Goal: Information Seeking & Learning: Learn about a topic

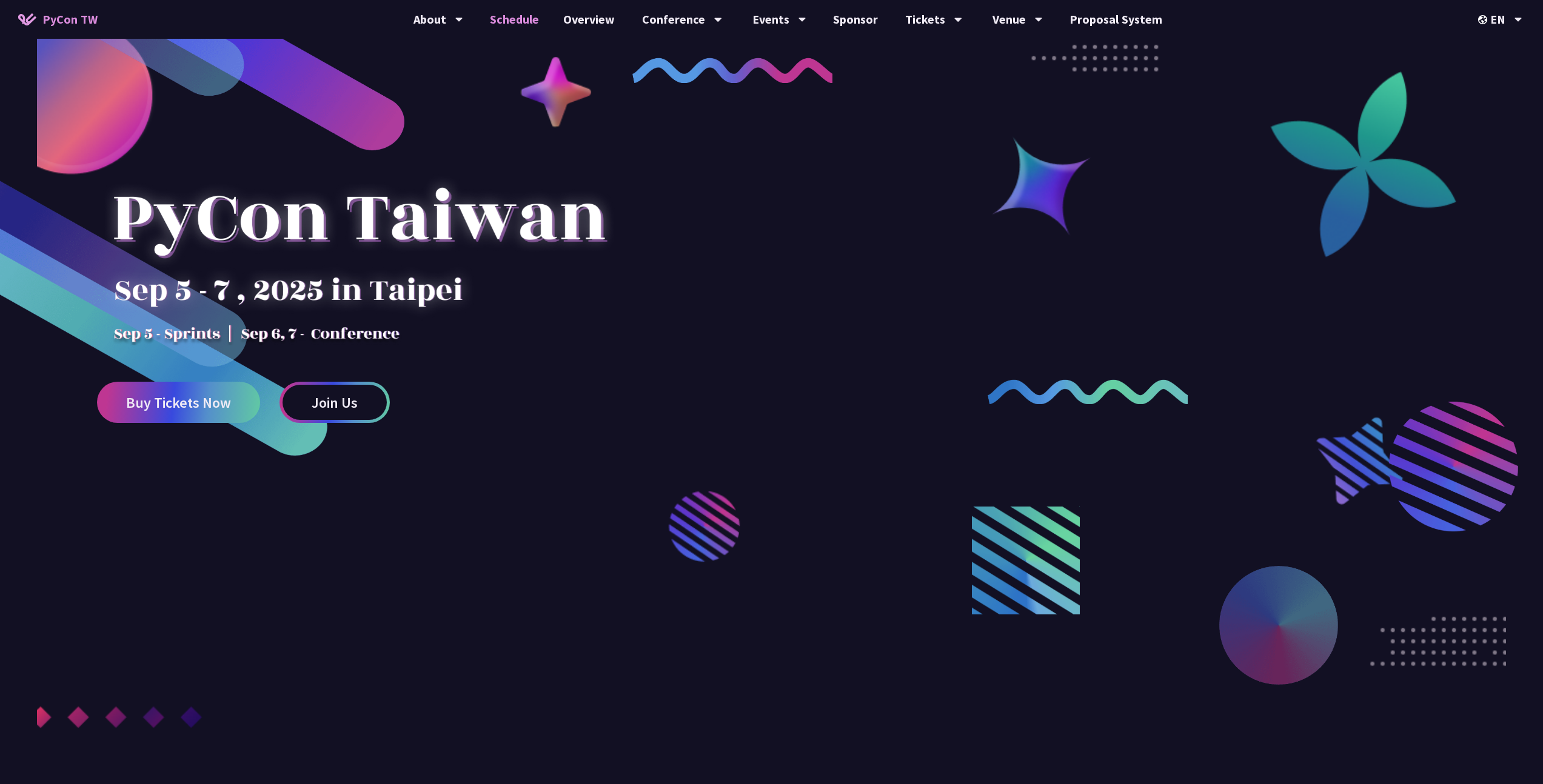
click at [538, 24] on link "Schedule" at bounding box center [514, 19] width 73 height 39
click at [185, 405] on span "Buy Tickets Now" at bounding box center [179, 403] width 105 height 15
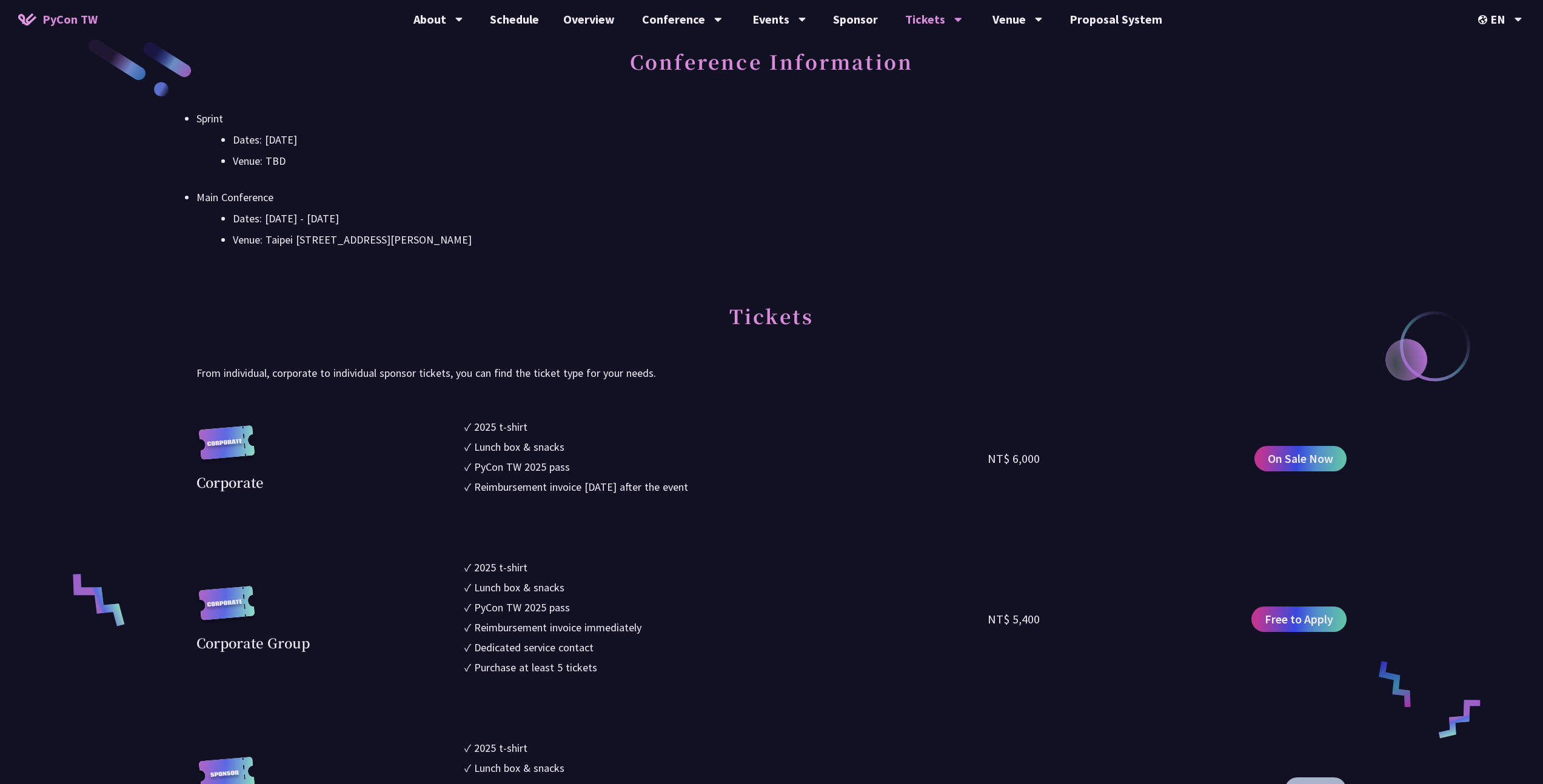
scroll to position [616, 0]
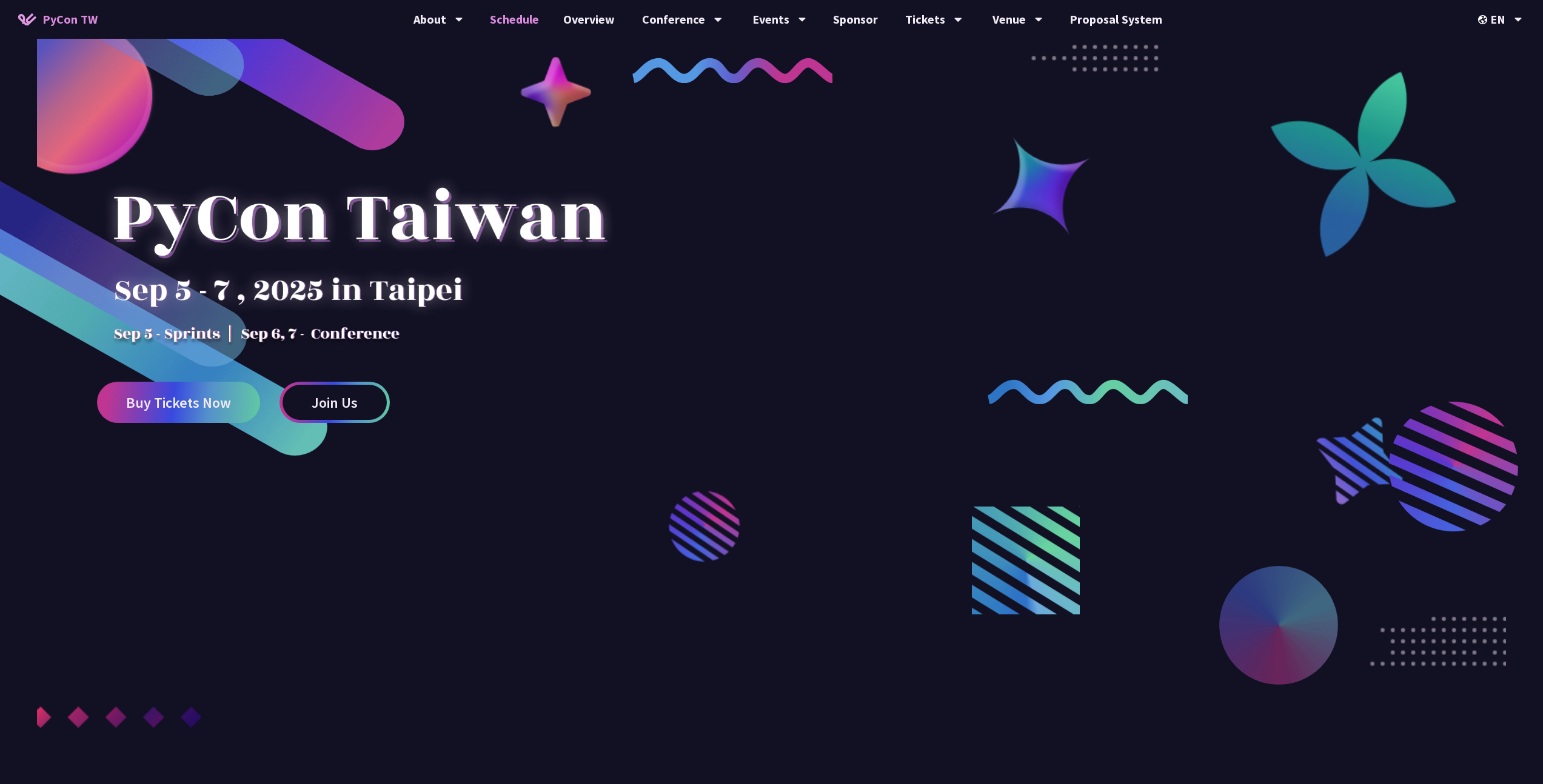
click at [523, 29] on link "Schedule" at bounding box center [514, 19] width 73 height 39
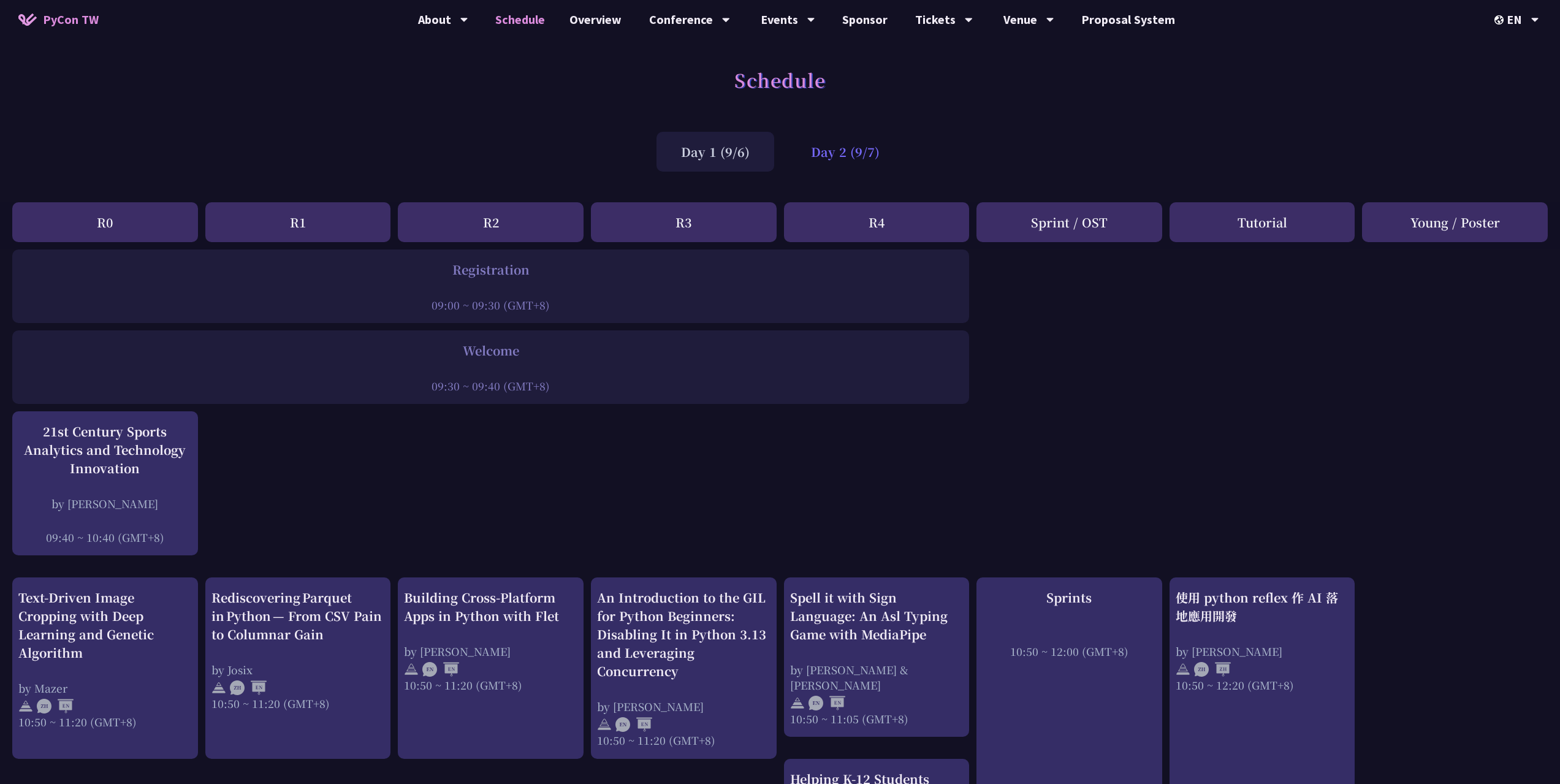
click at [864, 161] on div "Day 2 (9/7)" at bounding box center [845, 151] width 118 height 40
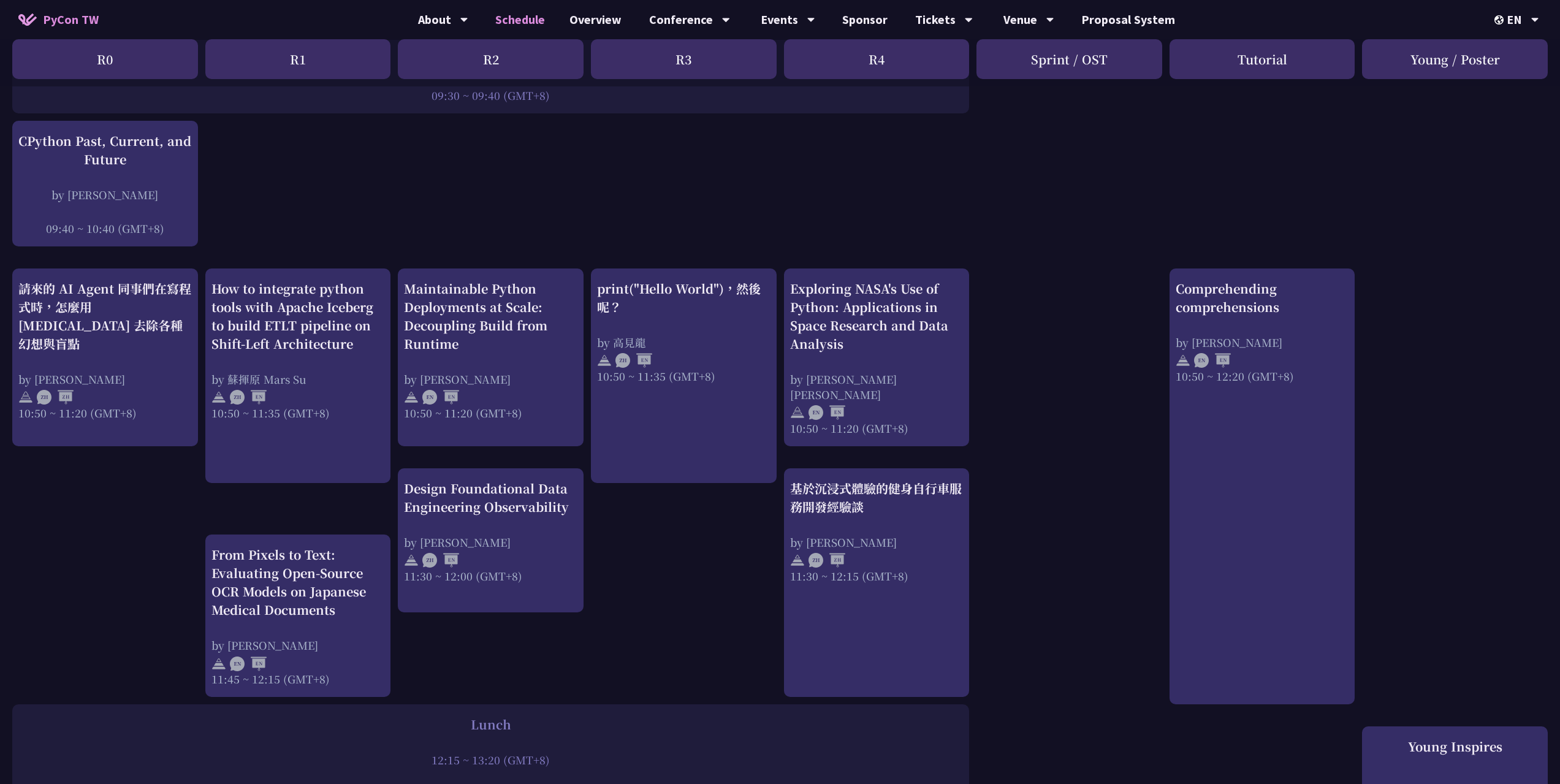
scroll to position [291, 0]
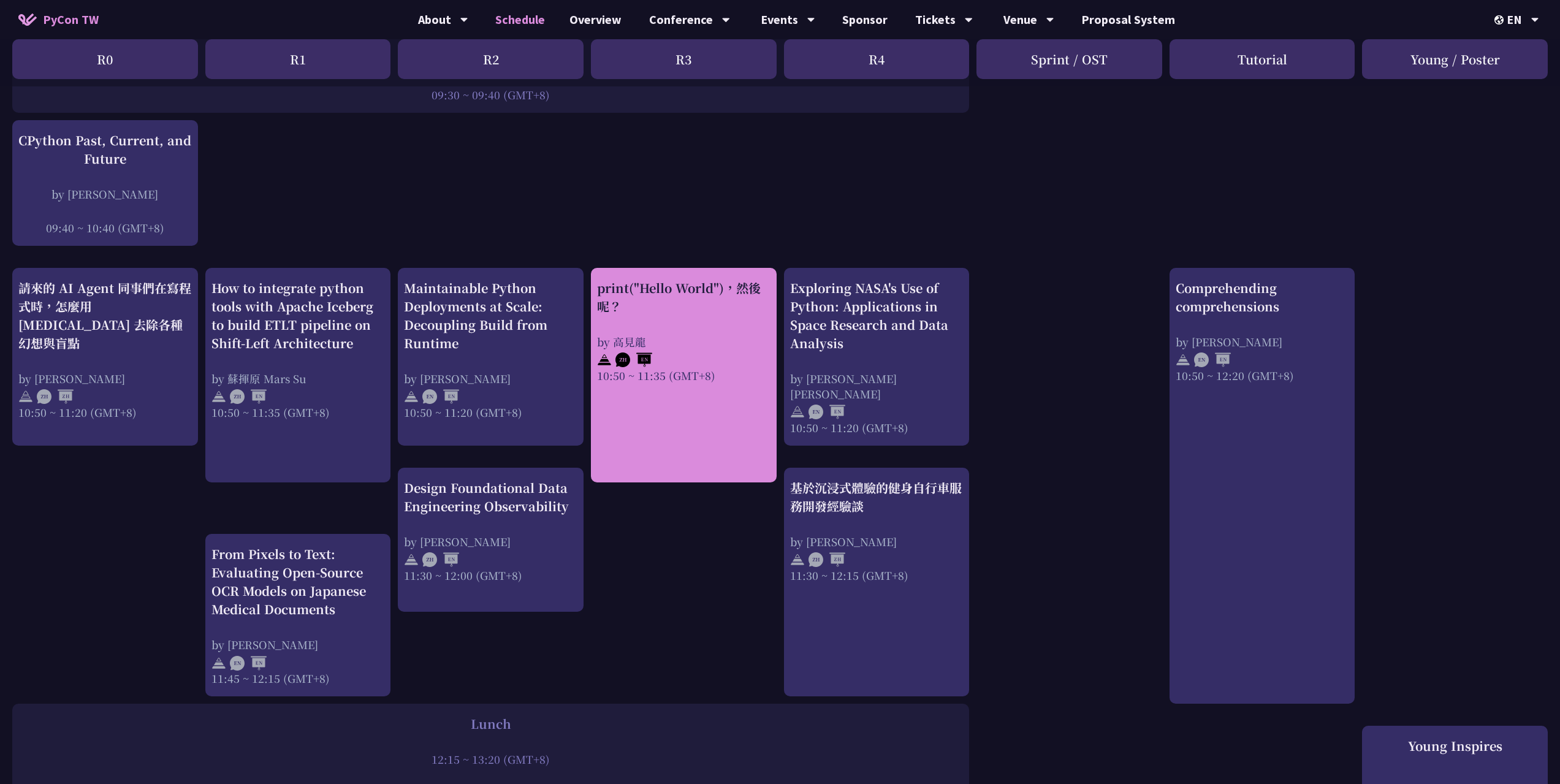
click at [724, 317] on div "print("Hello World")，然後呢？ by 高見龍 10:50 ~ 11:35 (GMT+8)" at bounding box center [684, 331] width 173 height 104
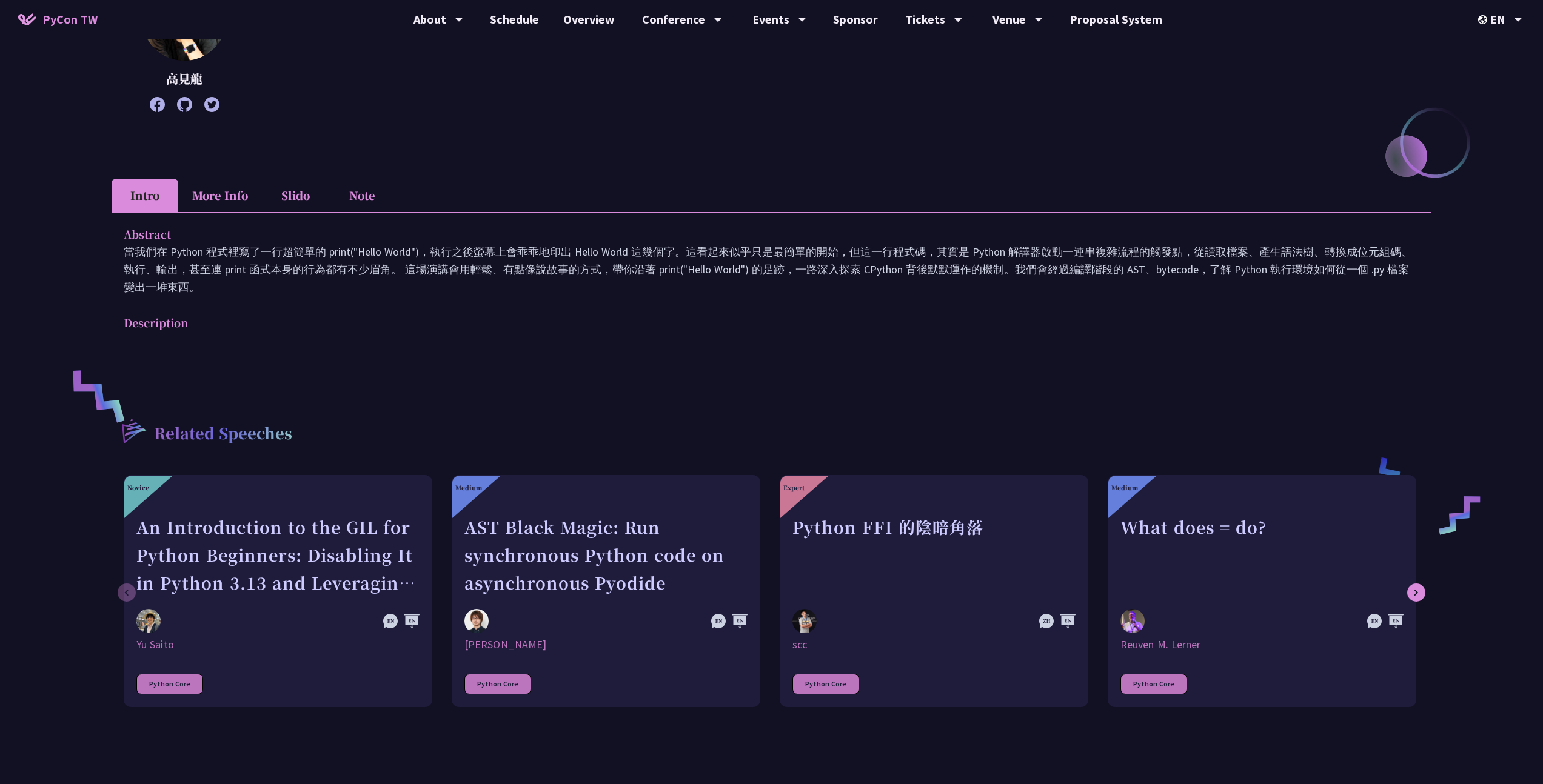
scroll to position [503, 0]
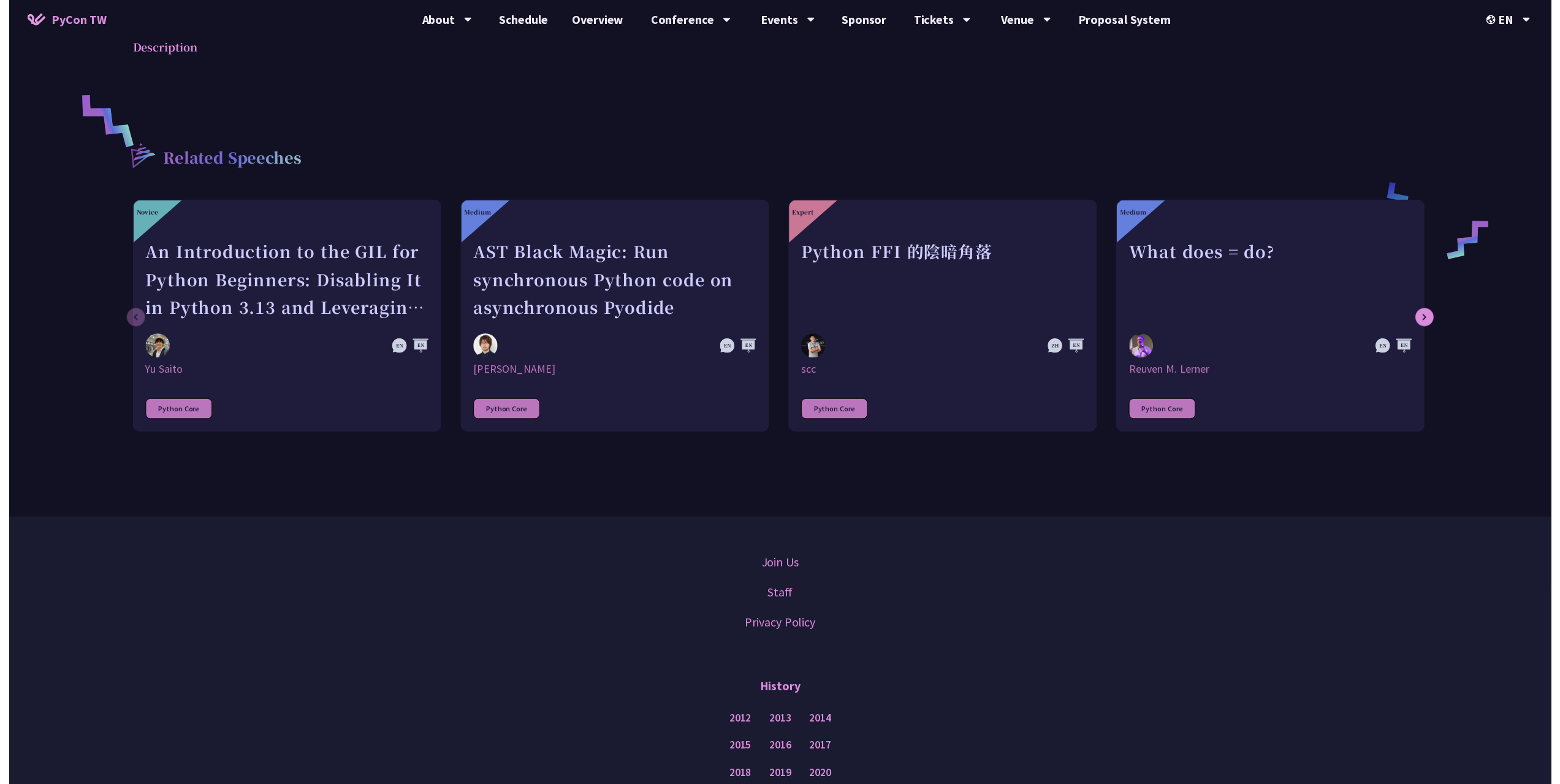
scroll to position [291, 0]
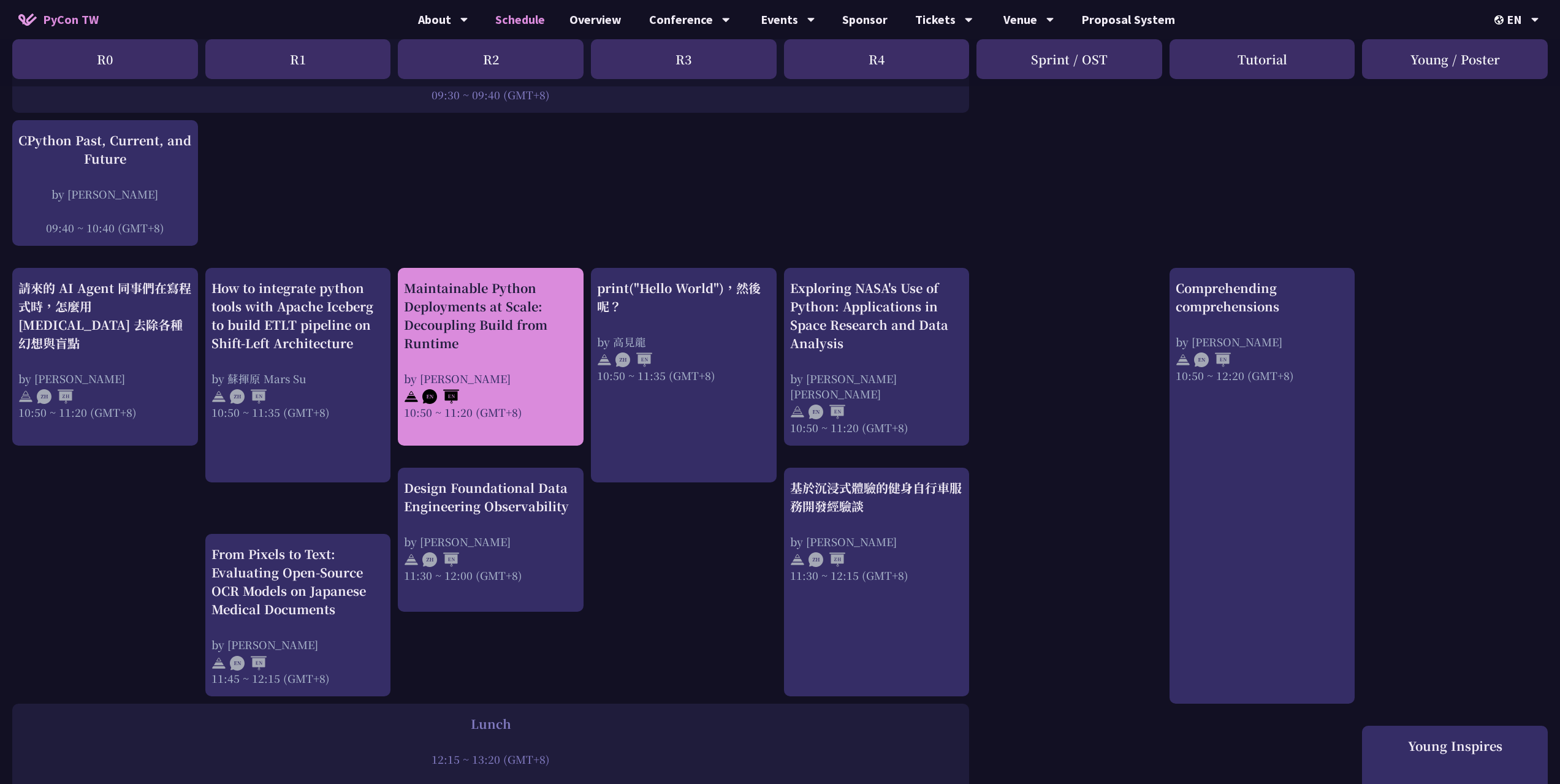
click at [551, 326] on div "Maintainable Python Deployments at Scale: Decoupling Build from Runtime" at bounding box center [491, 315] width 173 height 73
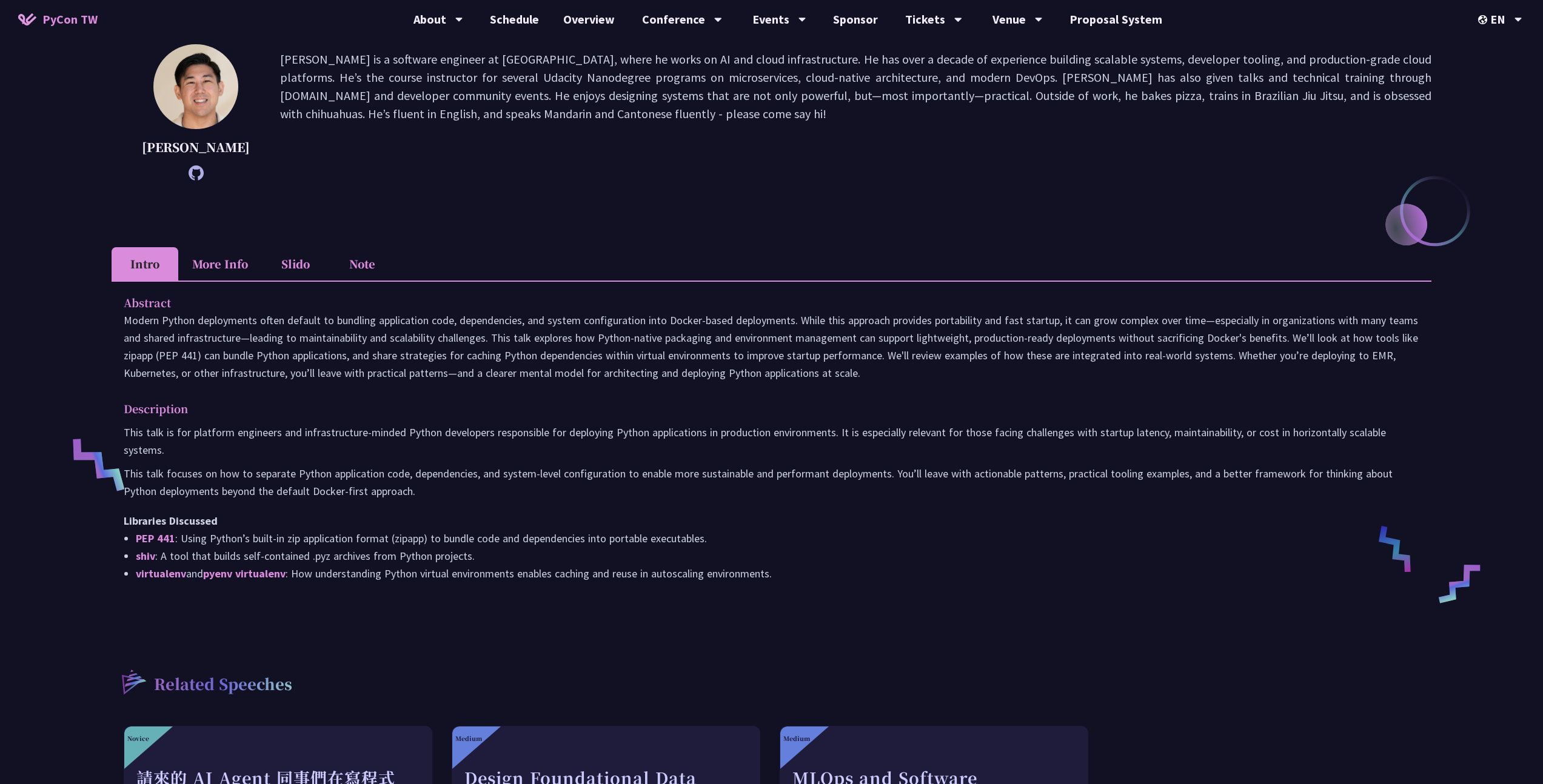
scroll to position [159, 0]
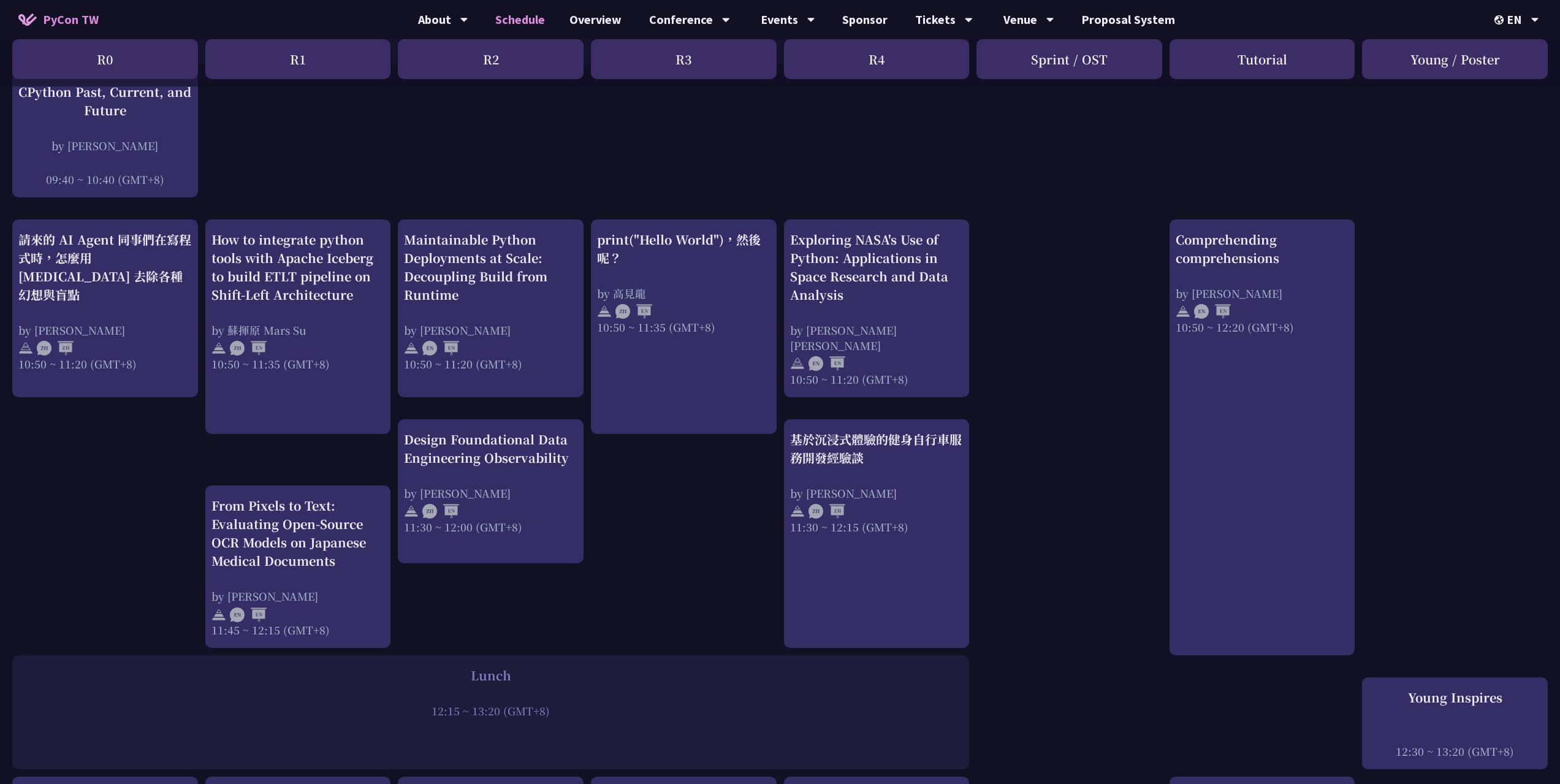
scroll to position [320, 0]
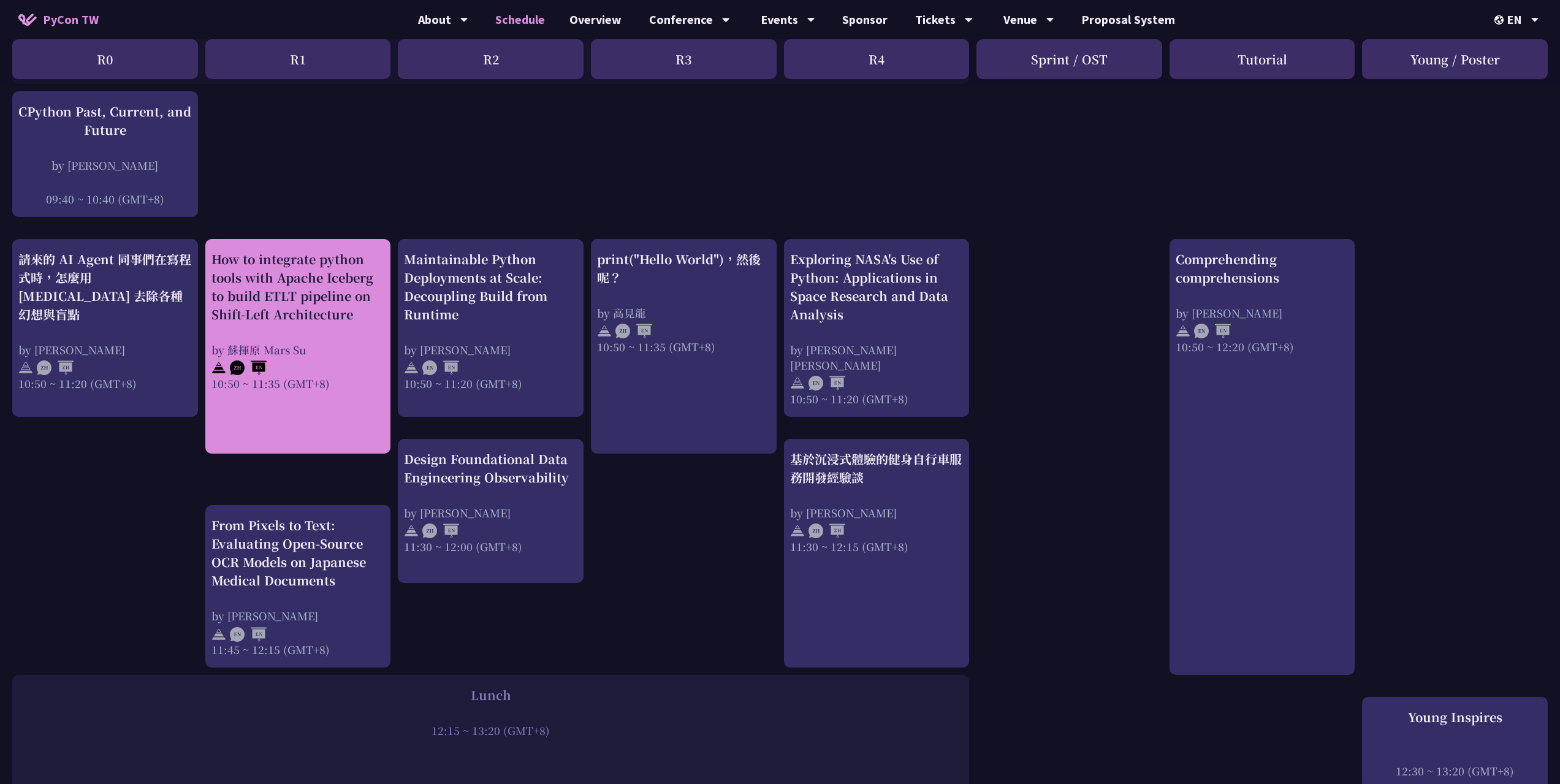
click at [341, 252] on div "How to integrate python tools with Apache Iceberg to build ETLT pipeline on Shi…" at bounding box center [298, 286] width 173 height 73
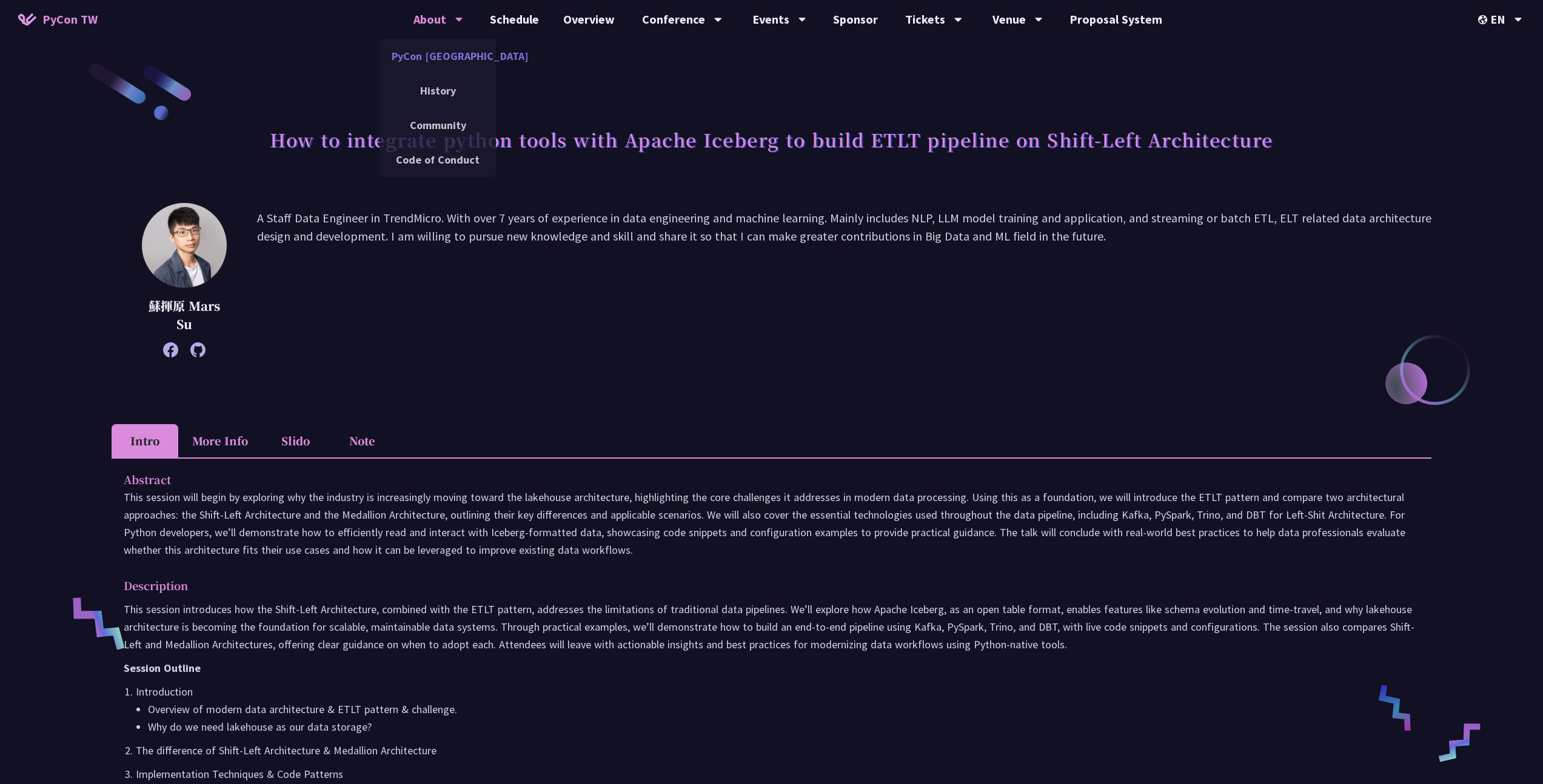
click at [453, 54] on link "PyCon [GEOGRAPHIC_DATA]" at bounding box center [438, 56] width 116 height 29
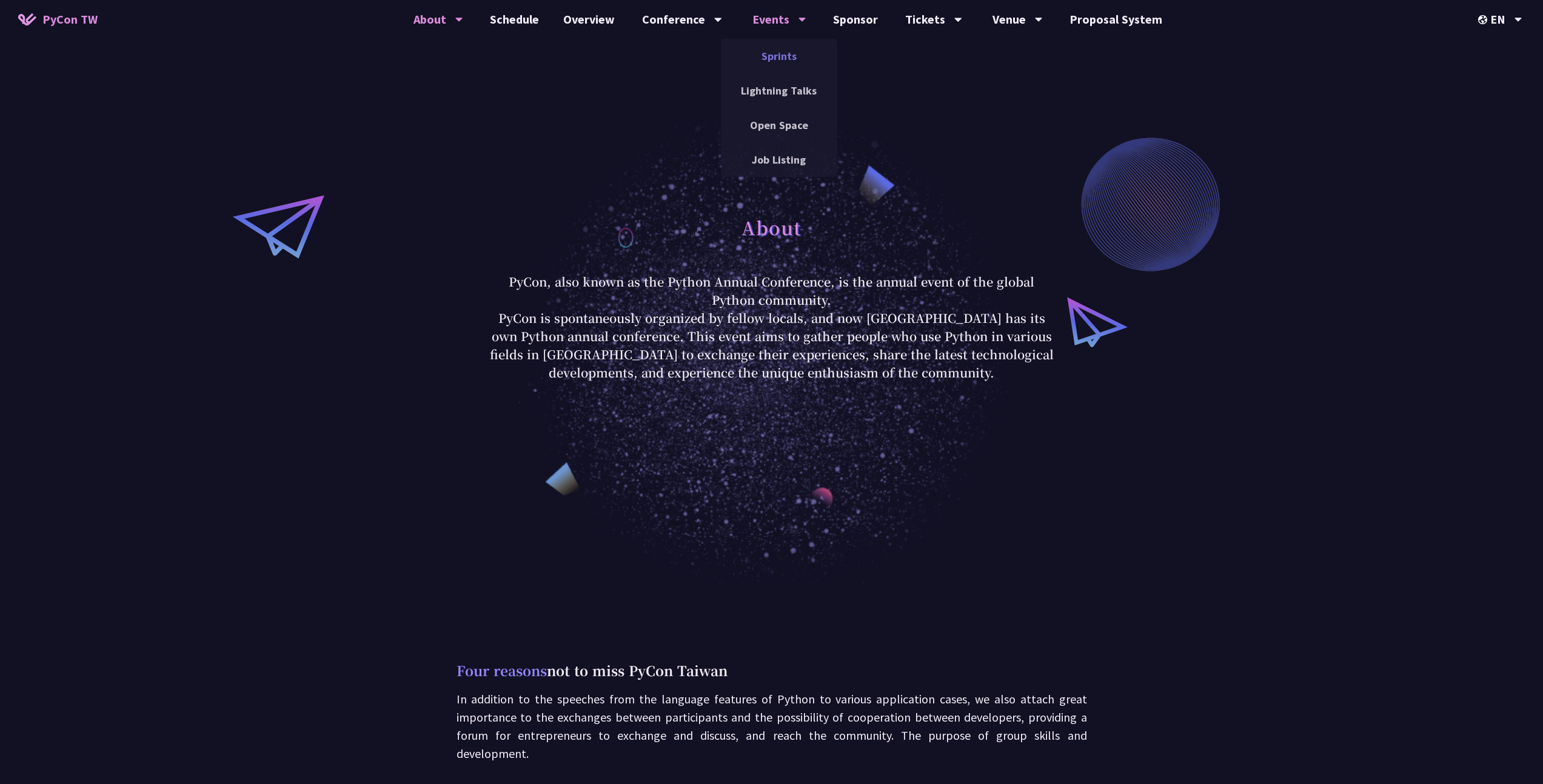
click at [789, 58] on link "Sprints" at bounding box center [779, 56] width 116 height 29
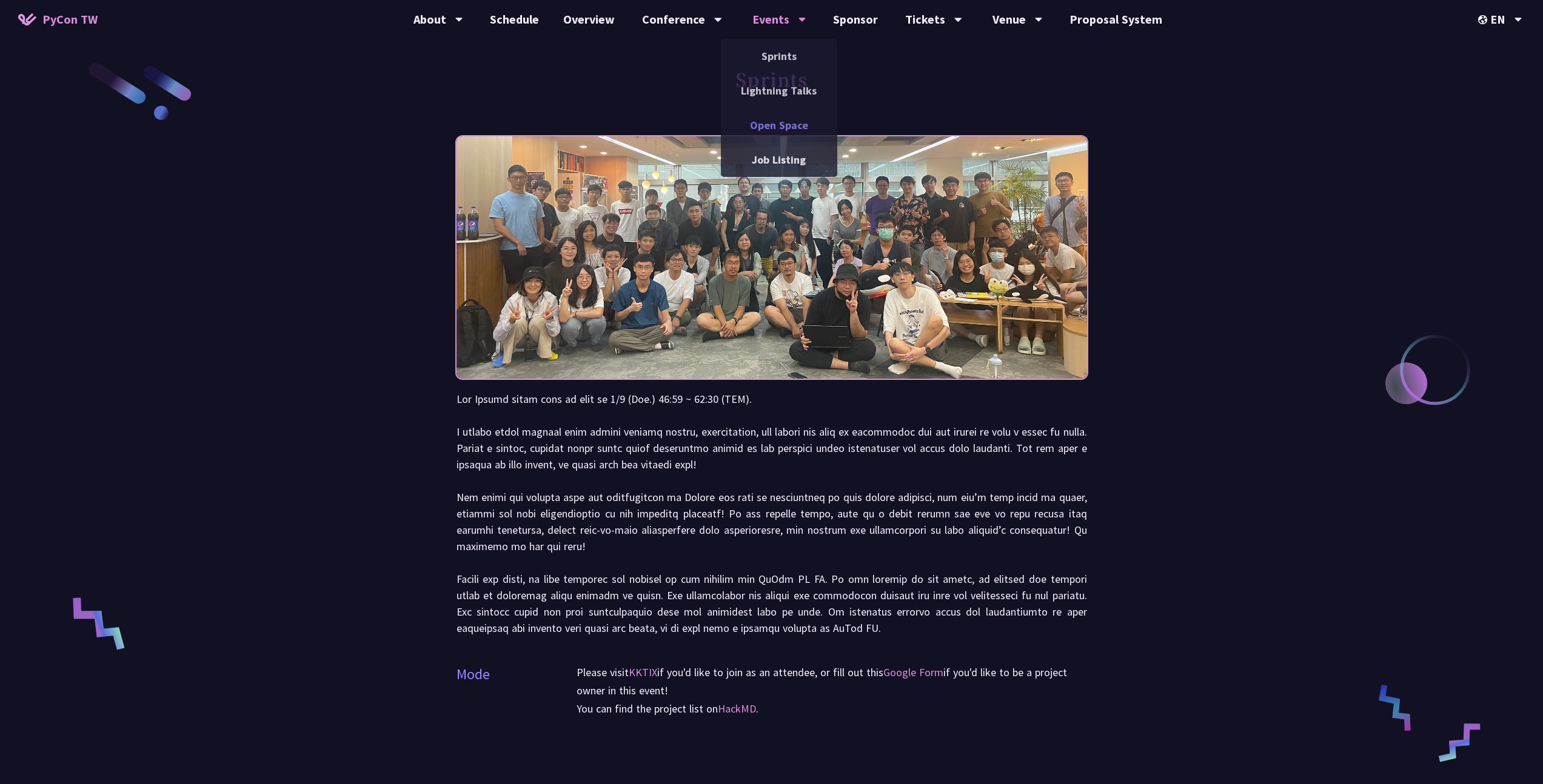
click at [788, 126] on link "Open Space" at bounding box center [779, 125] width 116 height 29
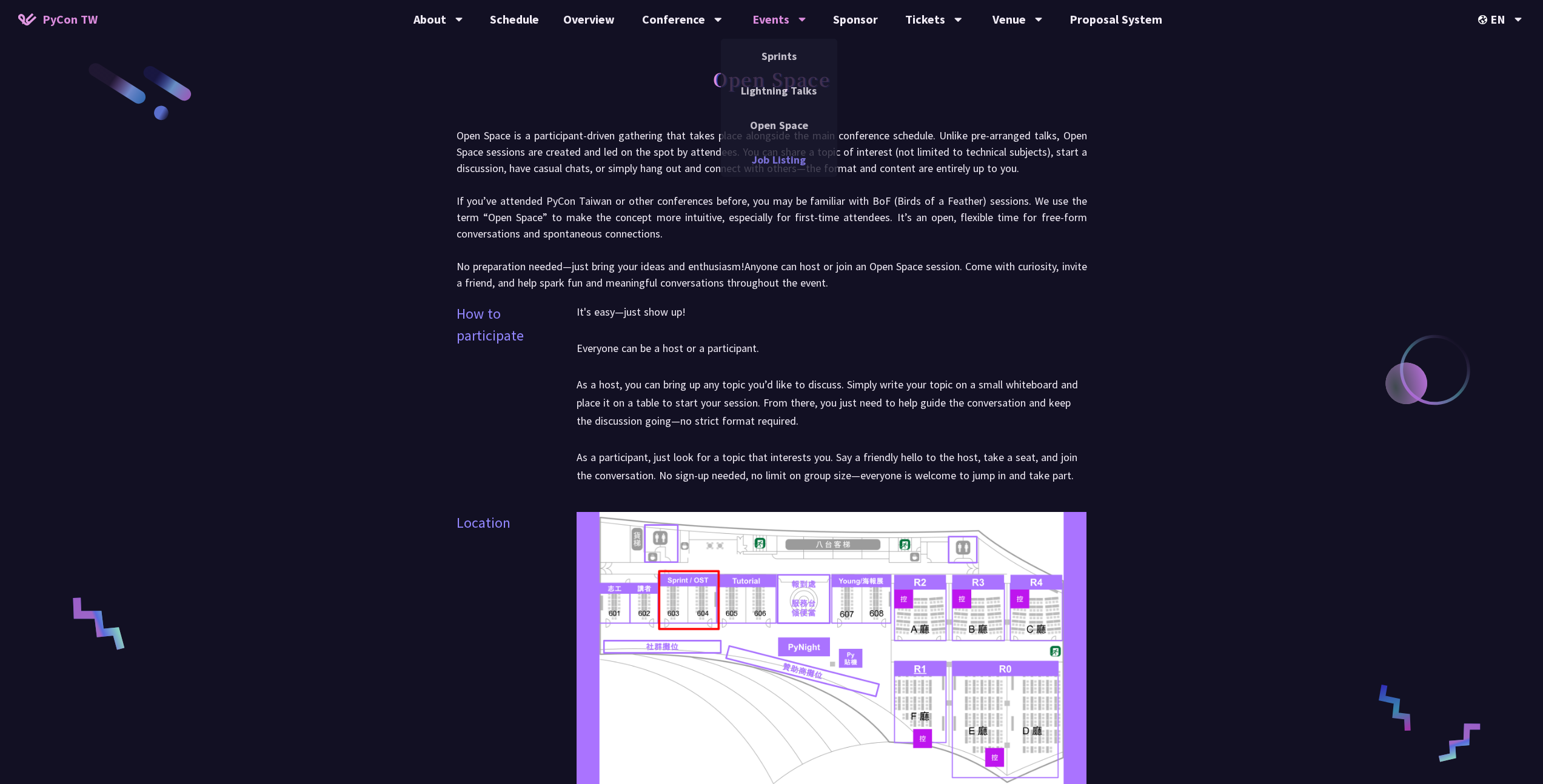
click at [792, 150] on link "Job Listing" at bounding box center [779, 160] width 116 height 29
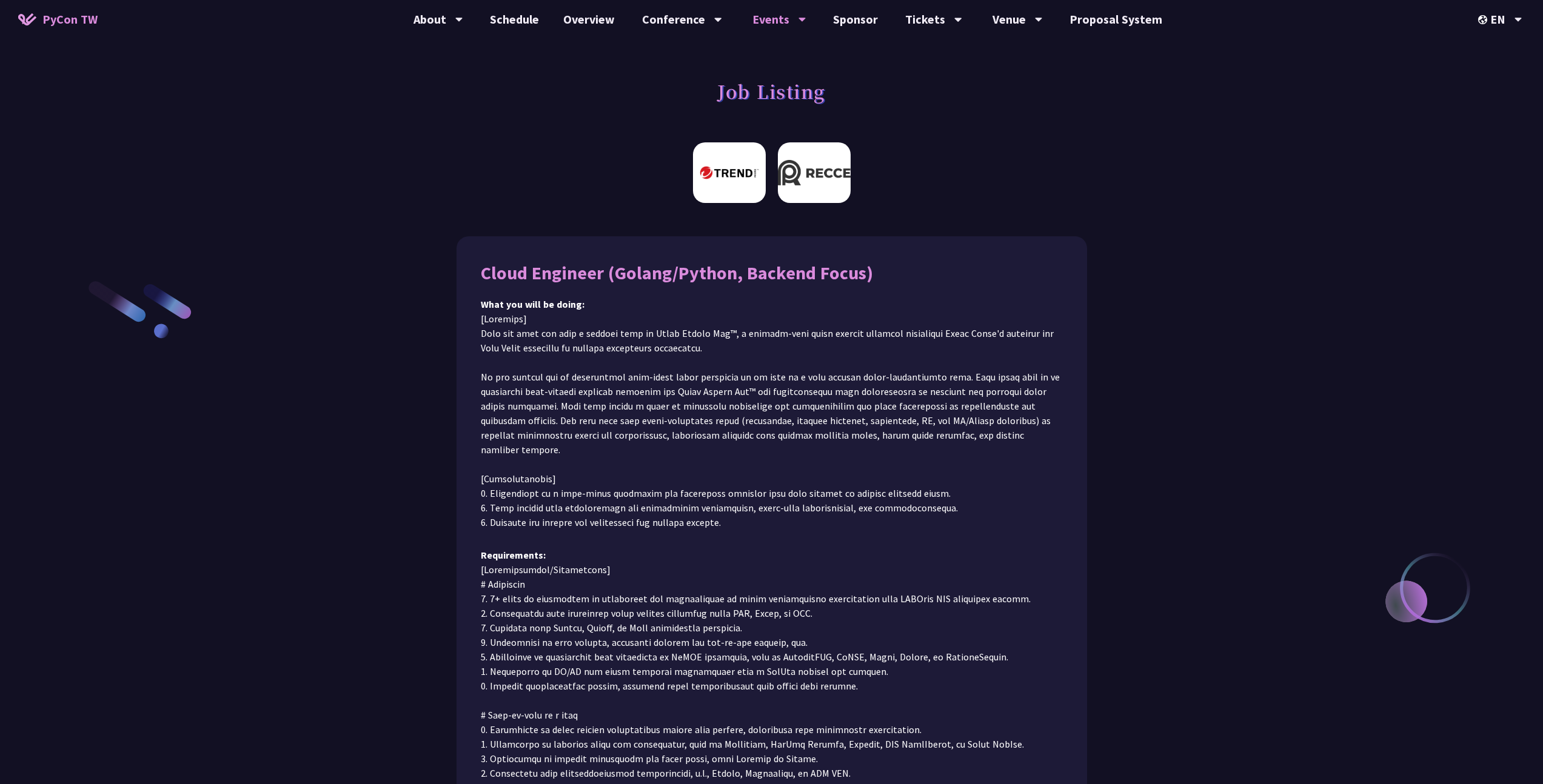
click at [814, 167] on img at bounding box center [814, 173] width 73 height 61
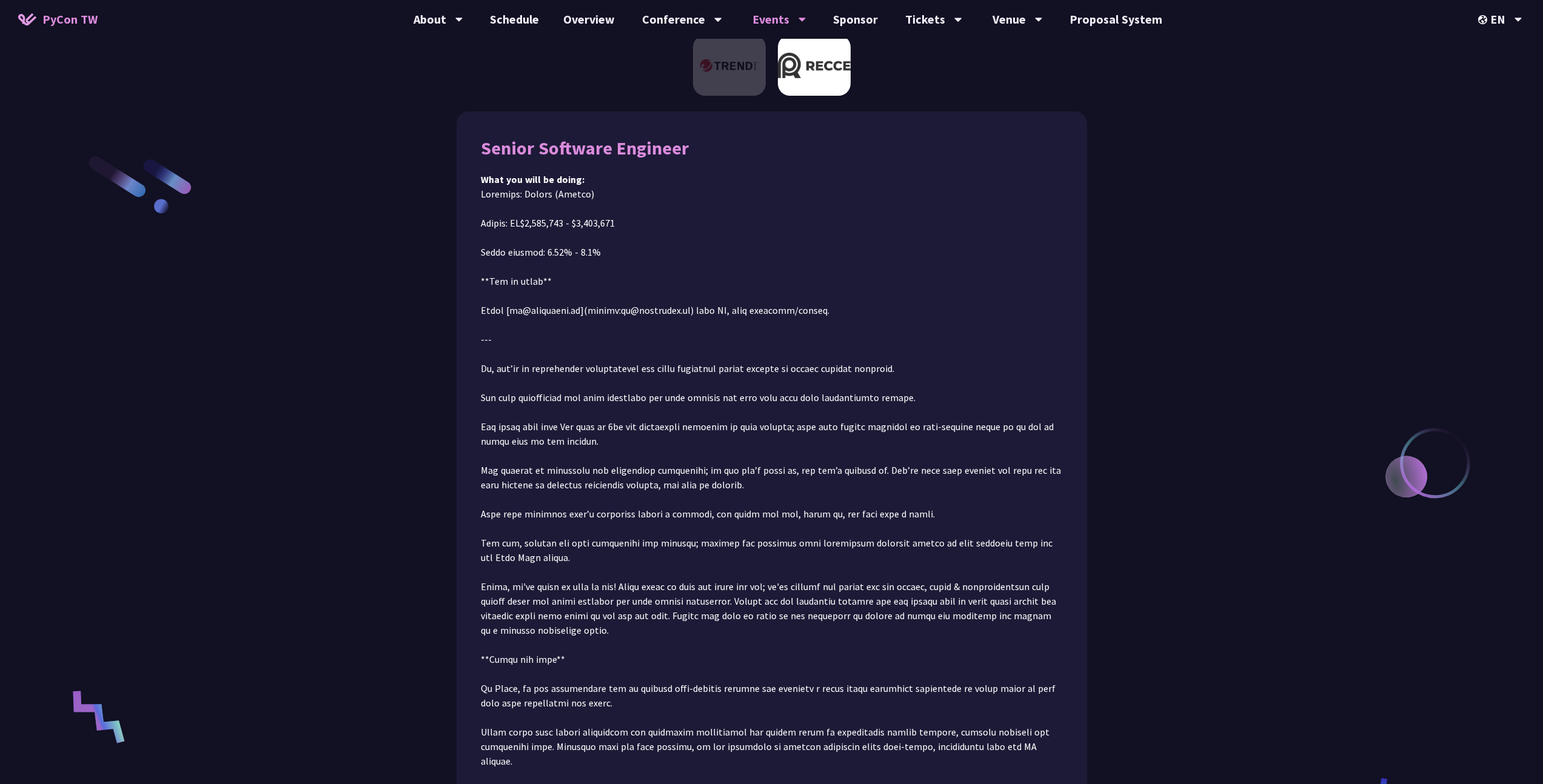
scroll to position [136, 0]
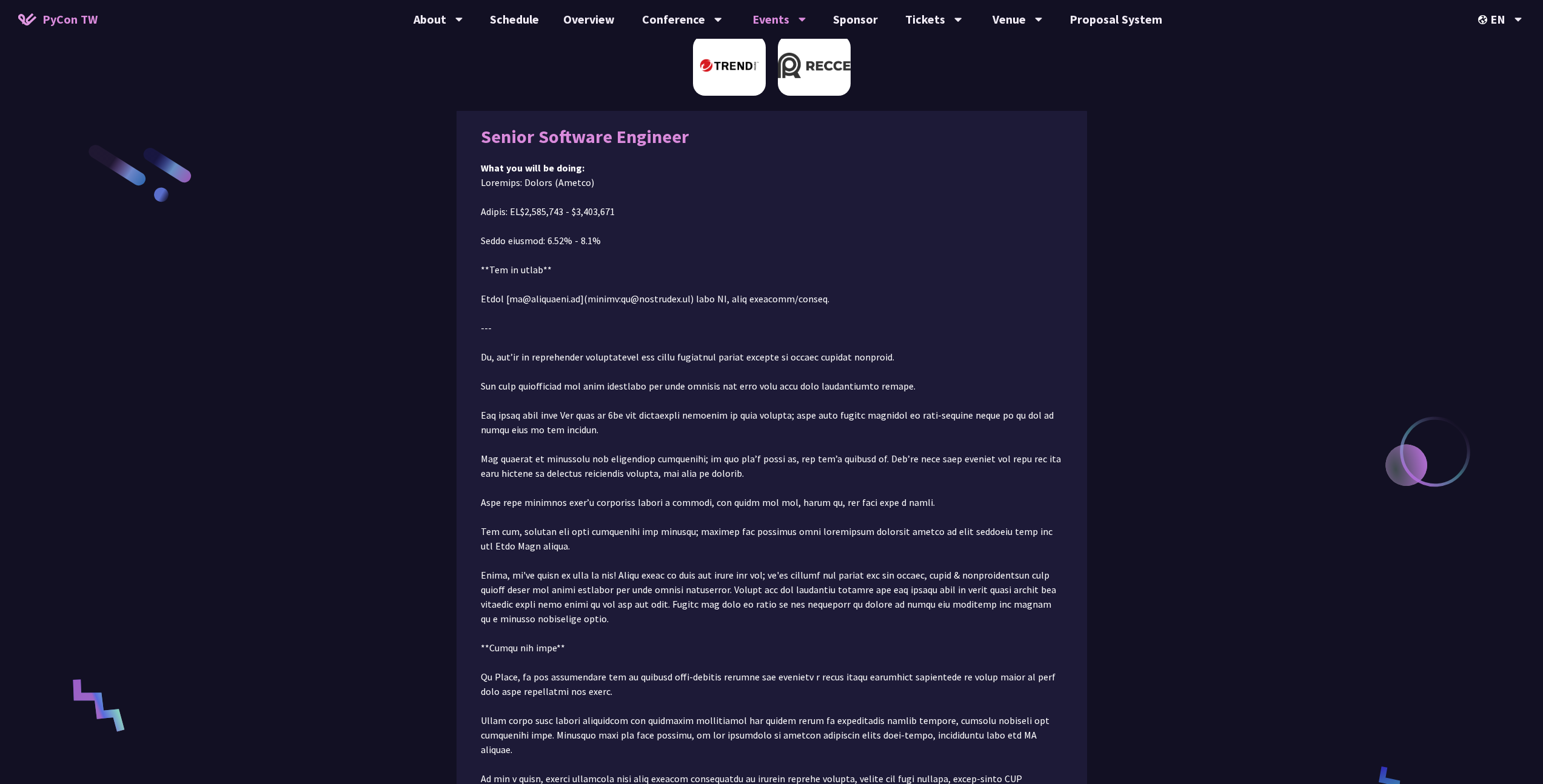
click at [732, 73] on img at bounding box center [729, 65] width 73 height 61
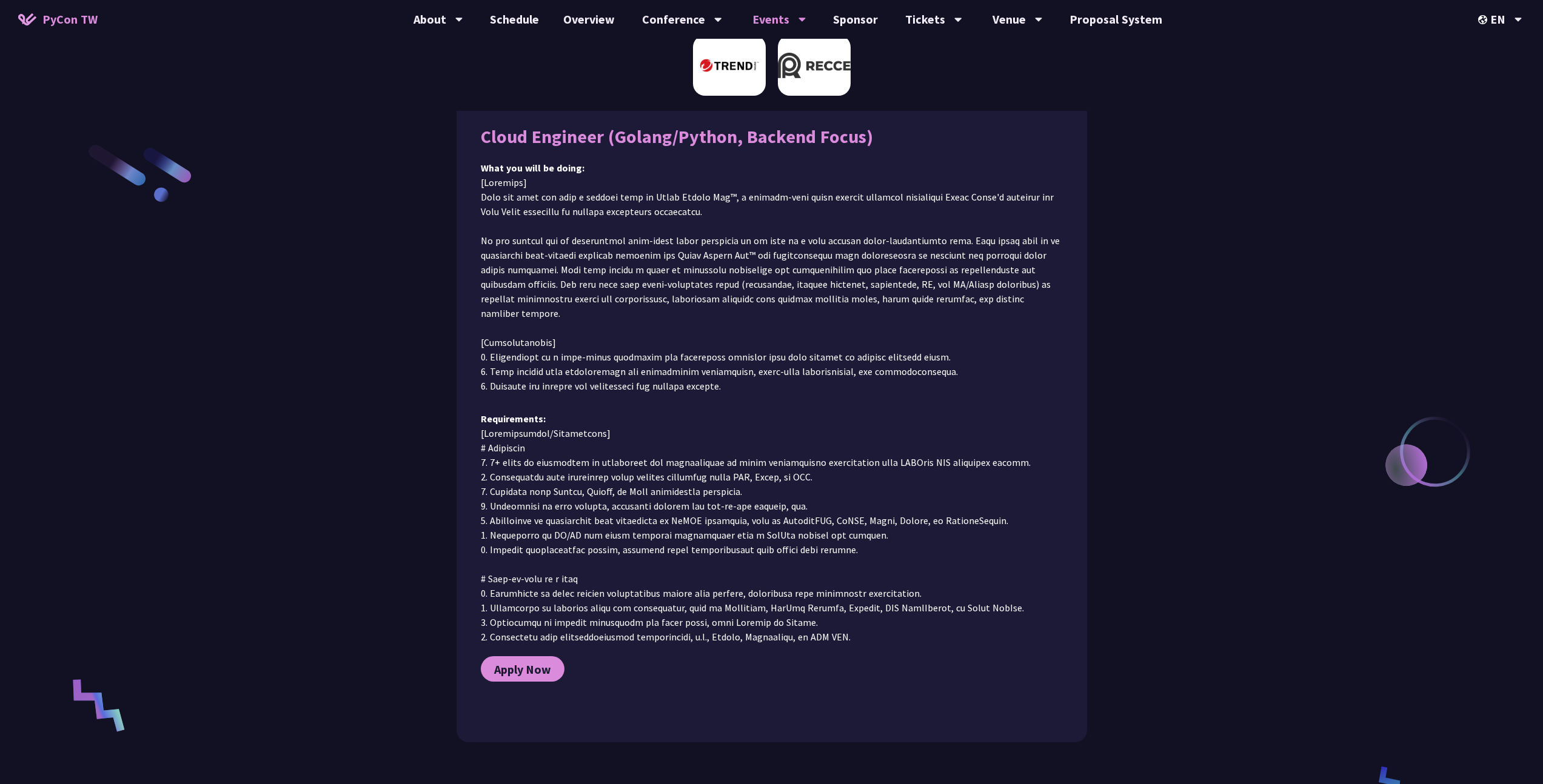
click at [814, 88] on img at bounding box center [814, 65] width 73 height 61
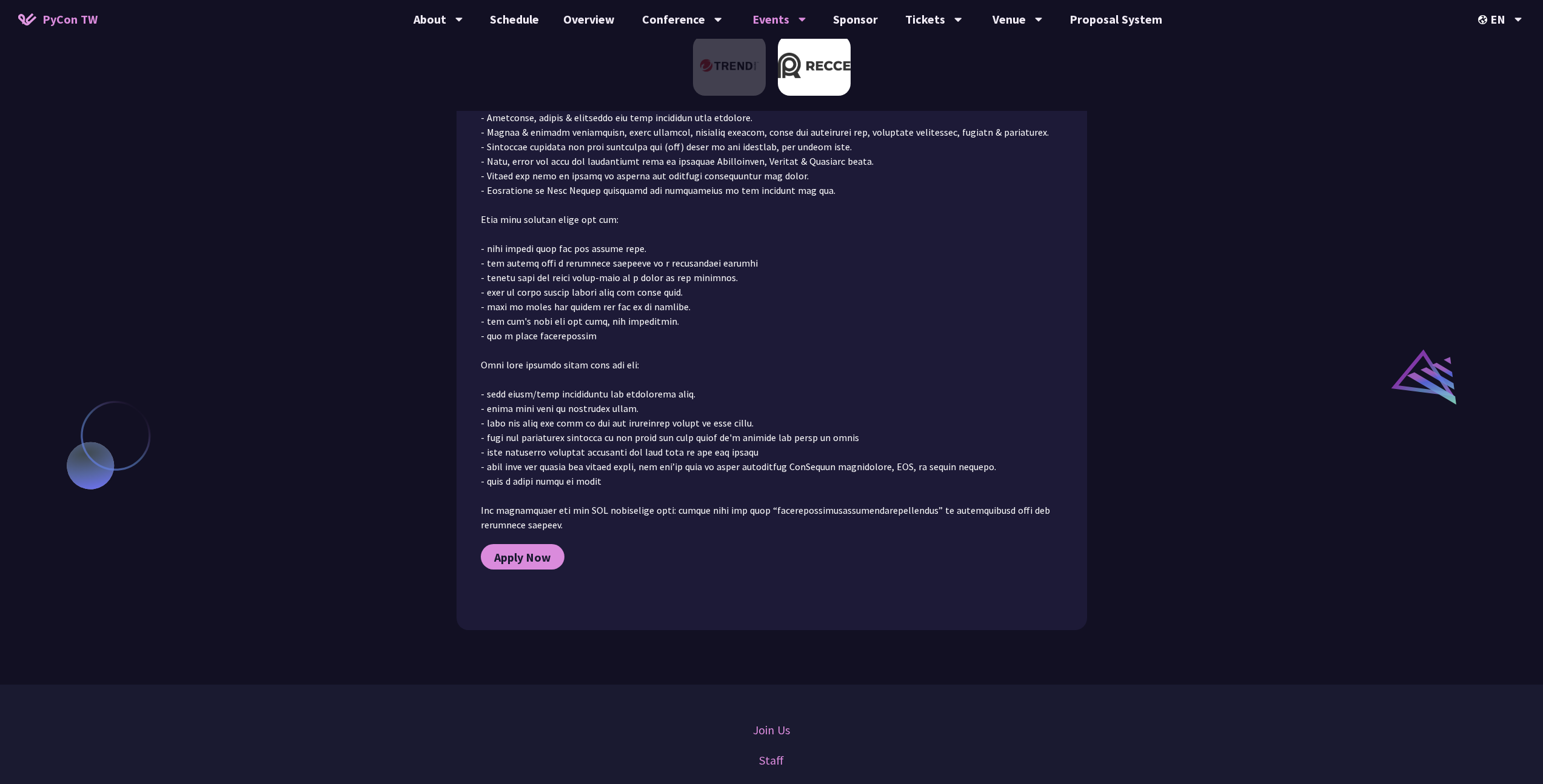
scroll to position [933, 0]
click at [502, 549] on span "Apply Now" at bounding box center [522, 556] width 57 height 15
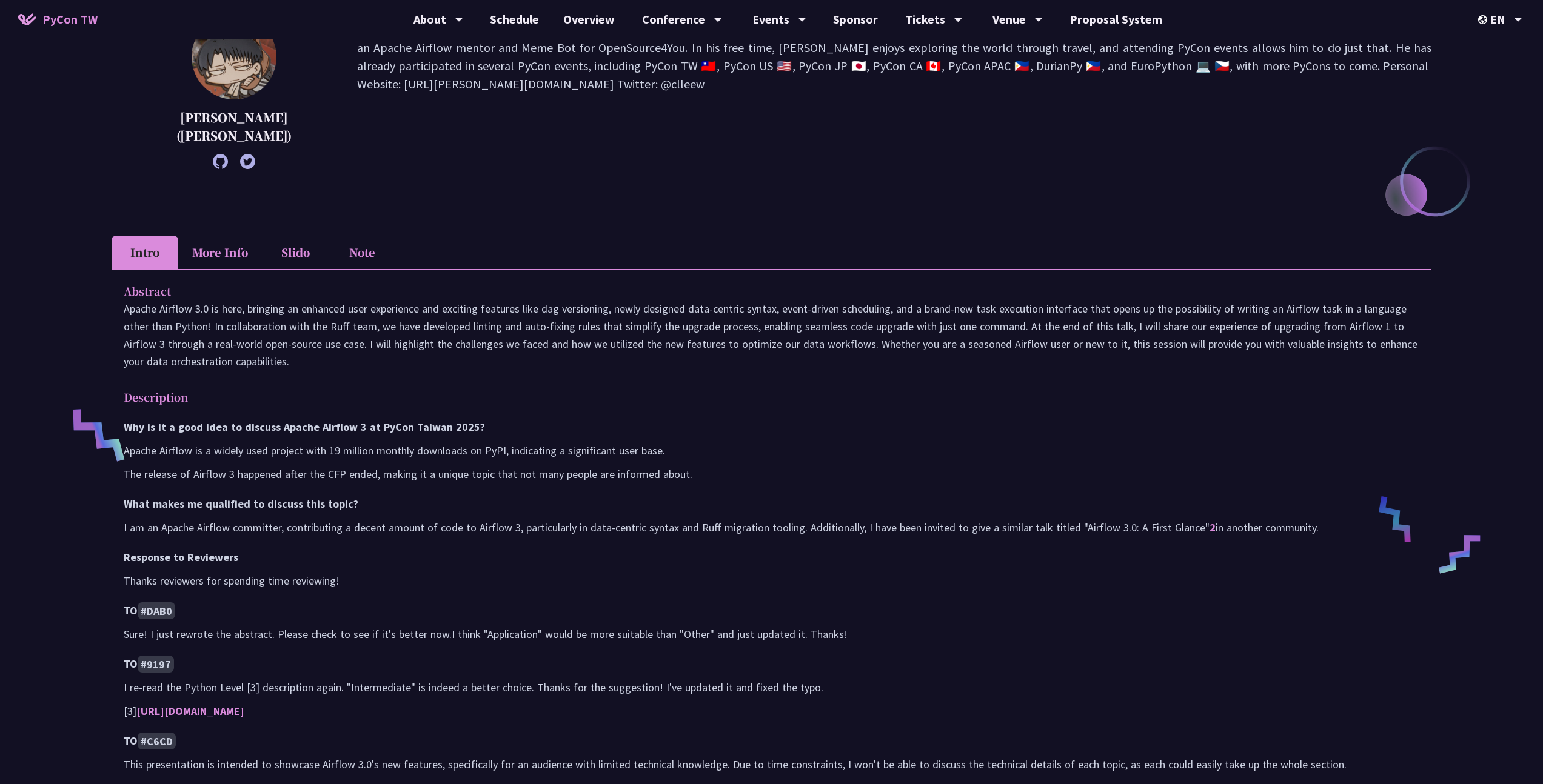
scroll to position [166, 0]
